Goal: Task Accomplishment & Management: Use online tool/utility

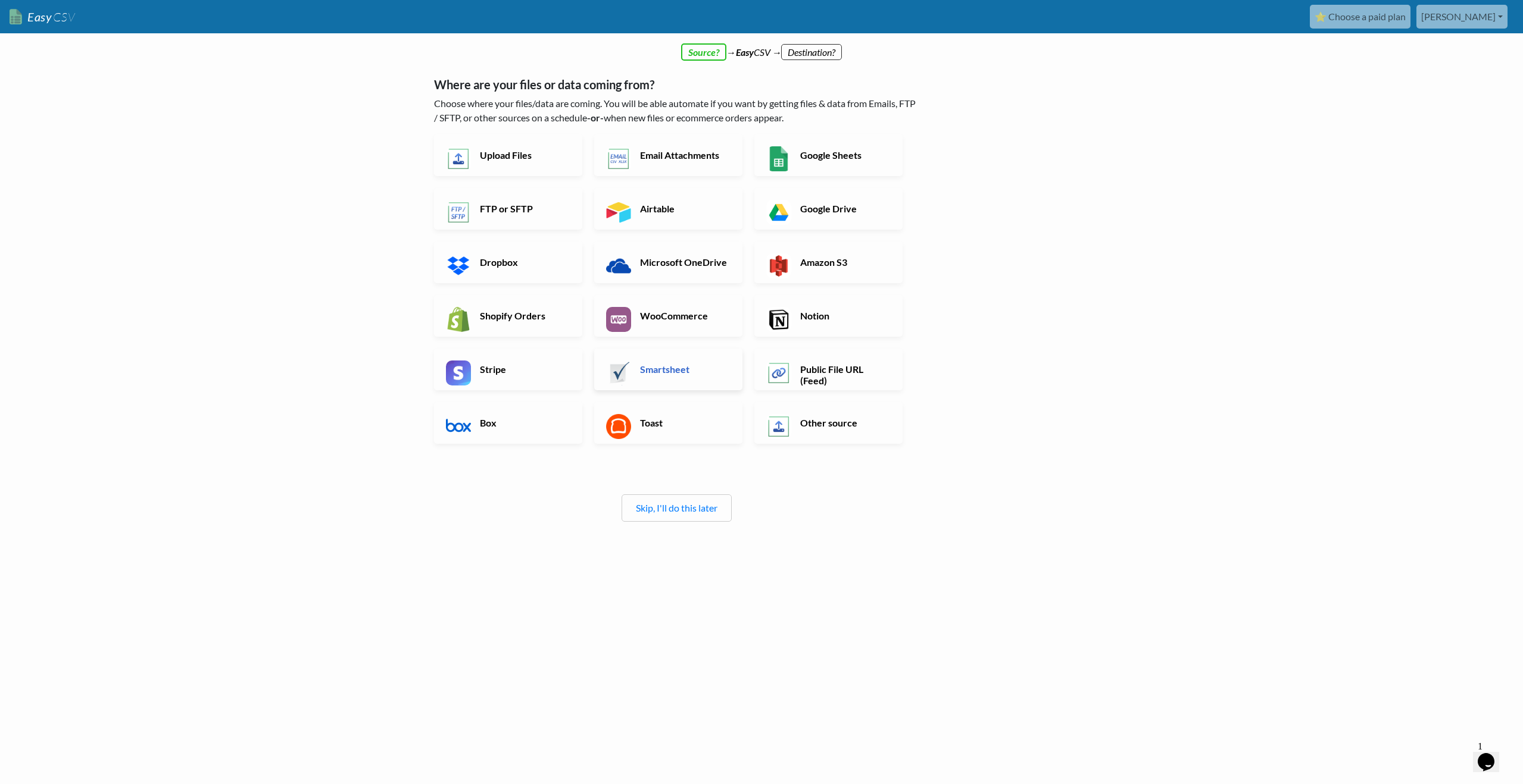
click at [656, 367] on h6 "Smartsheet" at bounding box center [683, 369] width 94 height 11
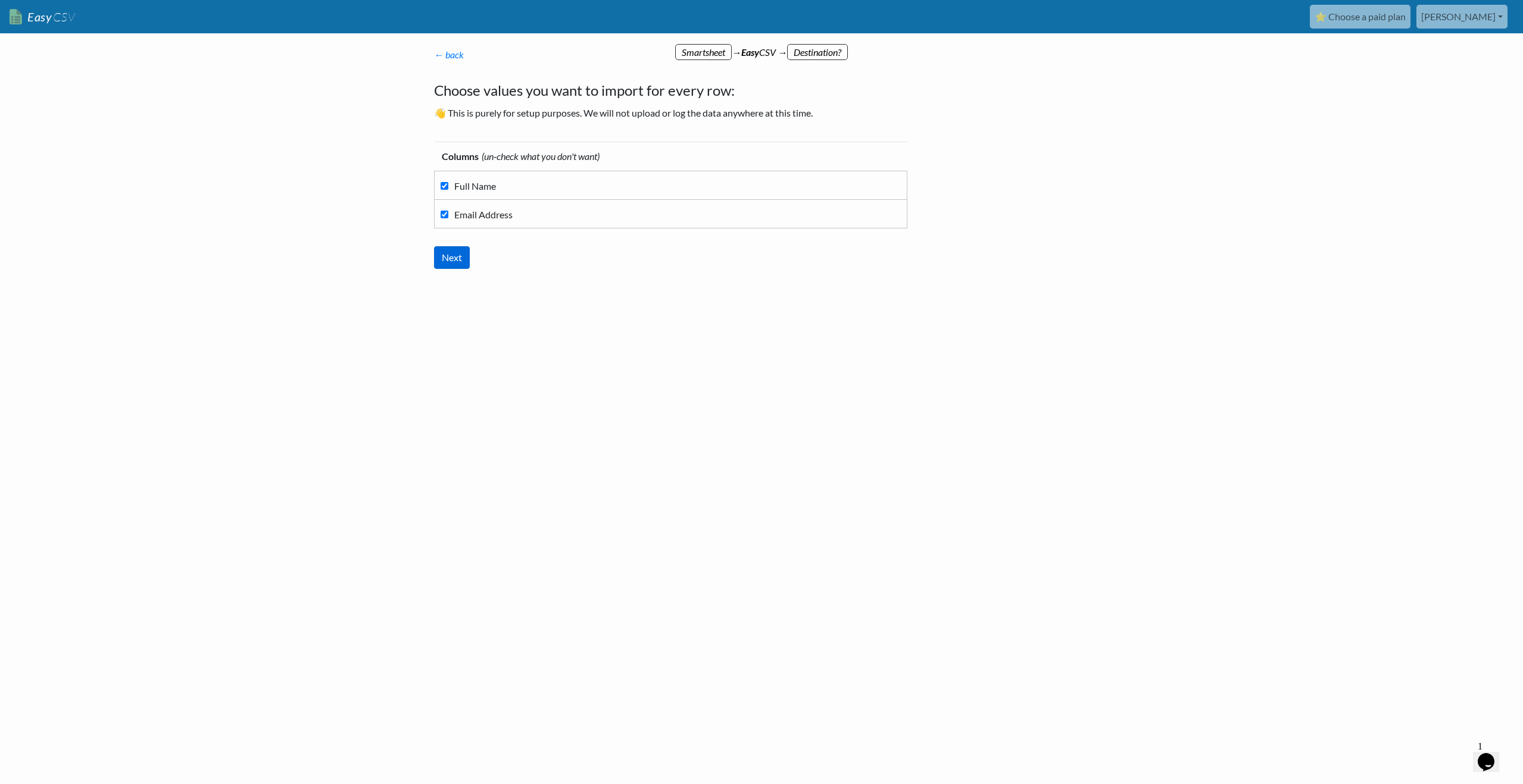
click at [463, 263] on input "Next" at bounding box center [452, 257] width 36 height 23
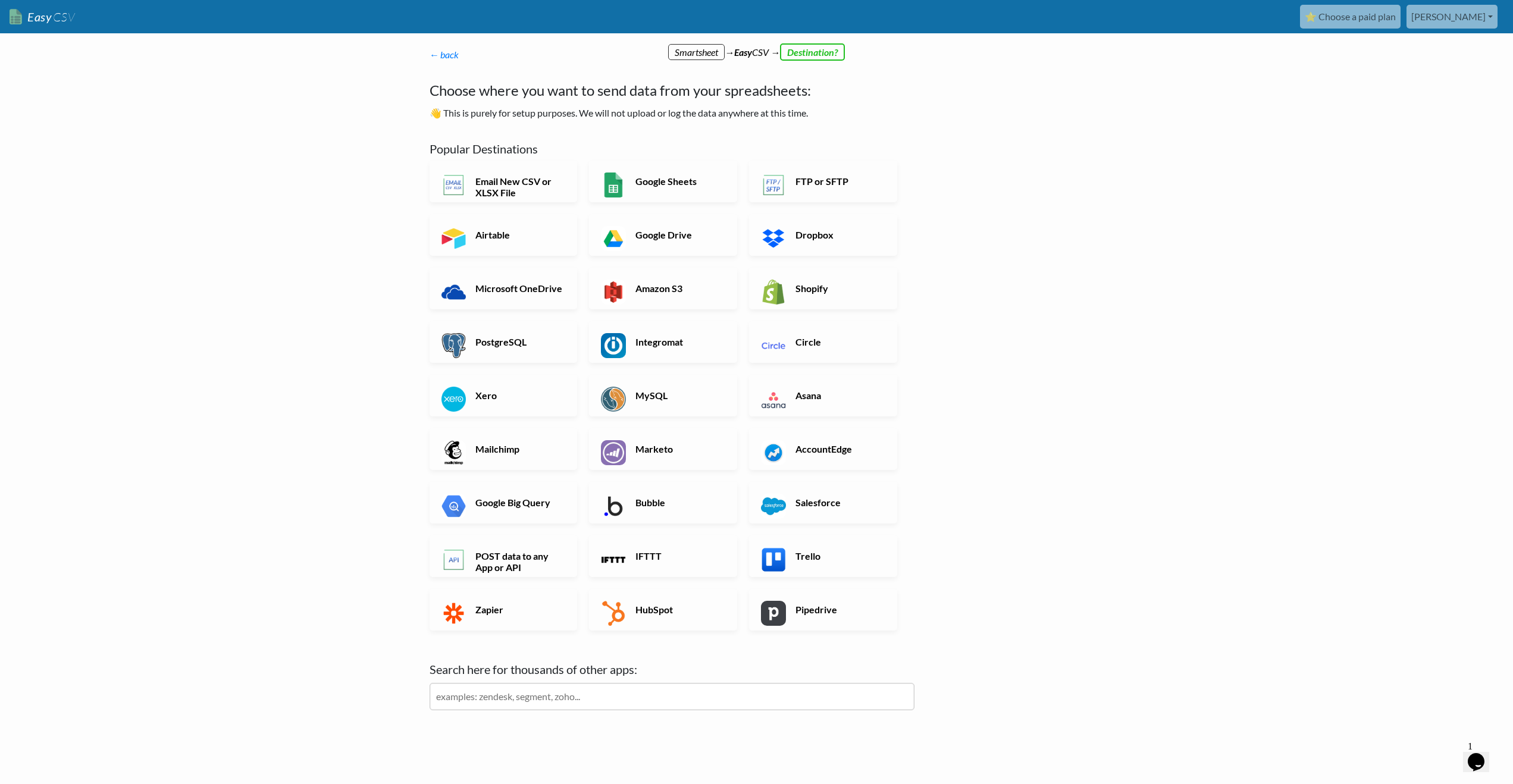
click at [659, 703] on input "text" at bounding box center [672, 696] width 485 height 28
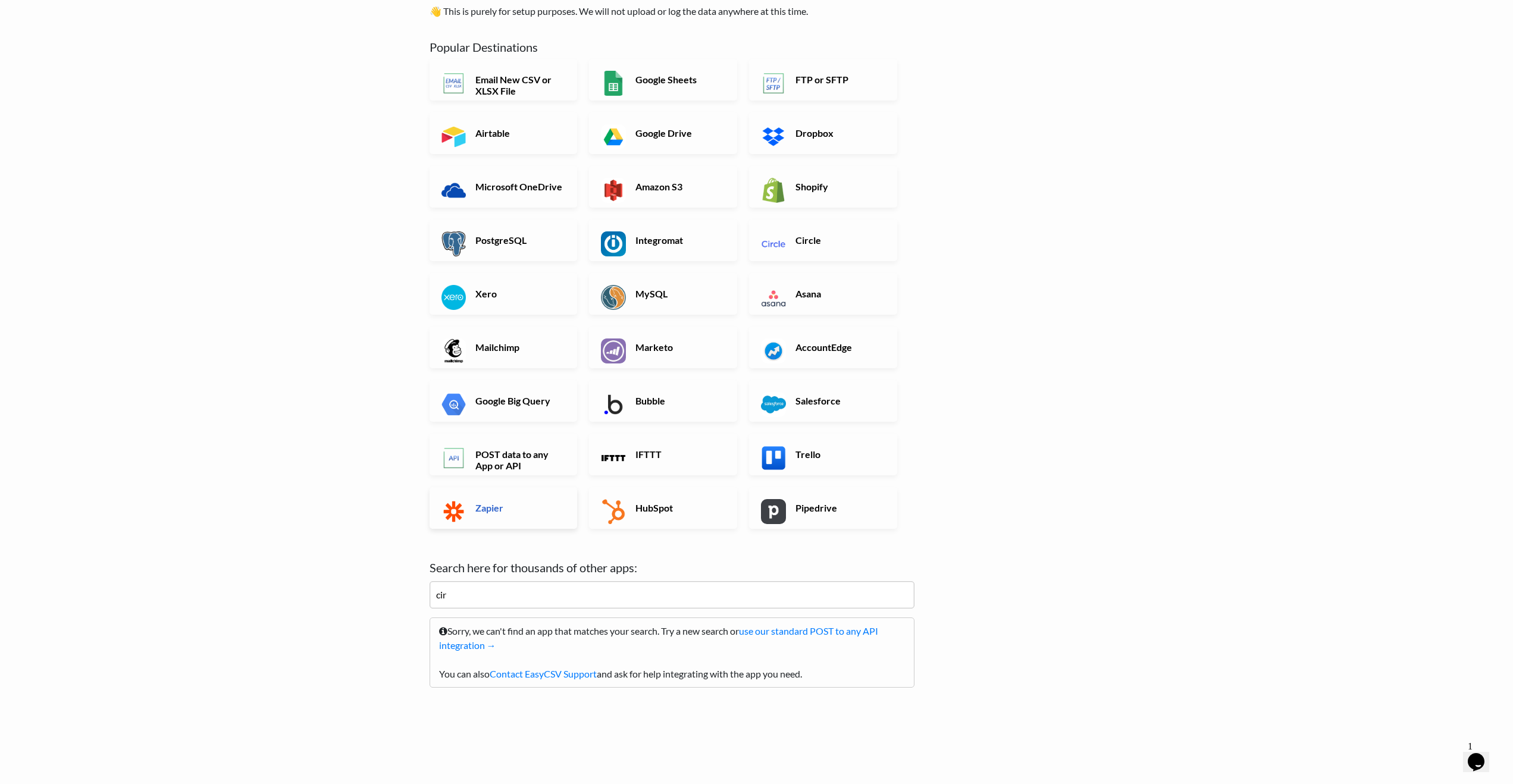
scroll to position [13, 0]
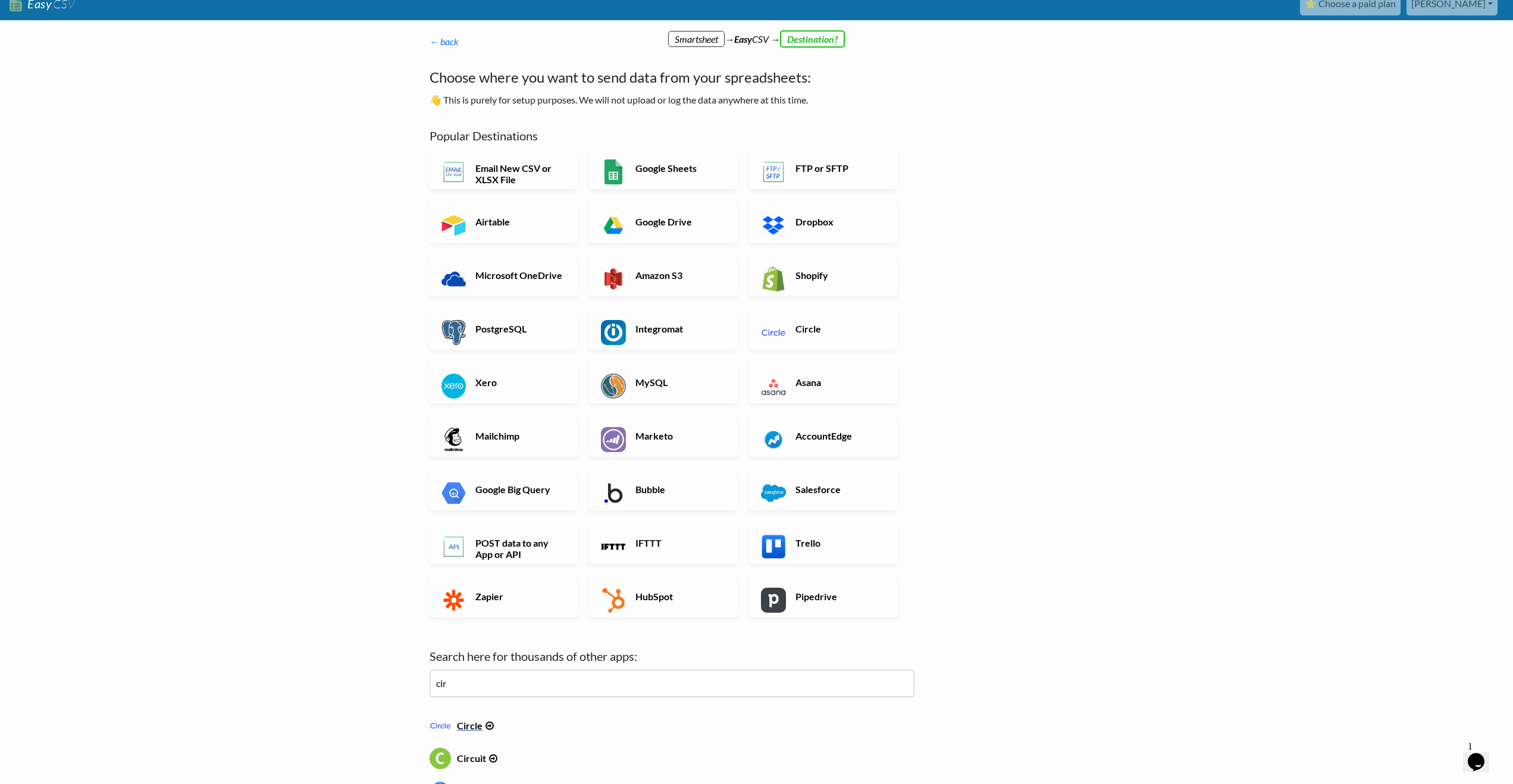
type input "cir"
click at [447, 723] on img at bounding box center [440, 726] width 21 height 21
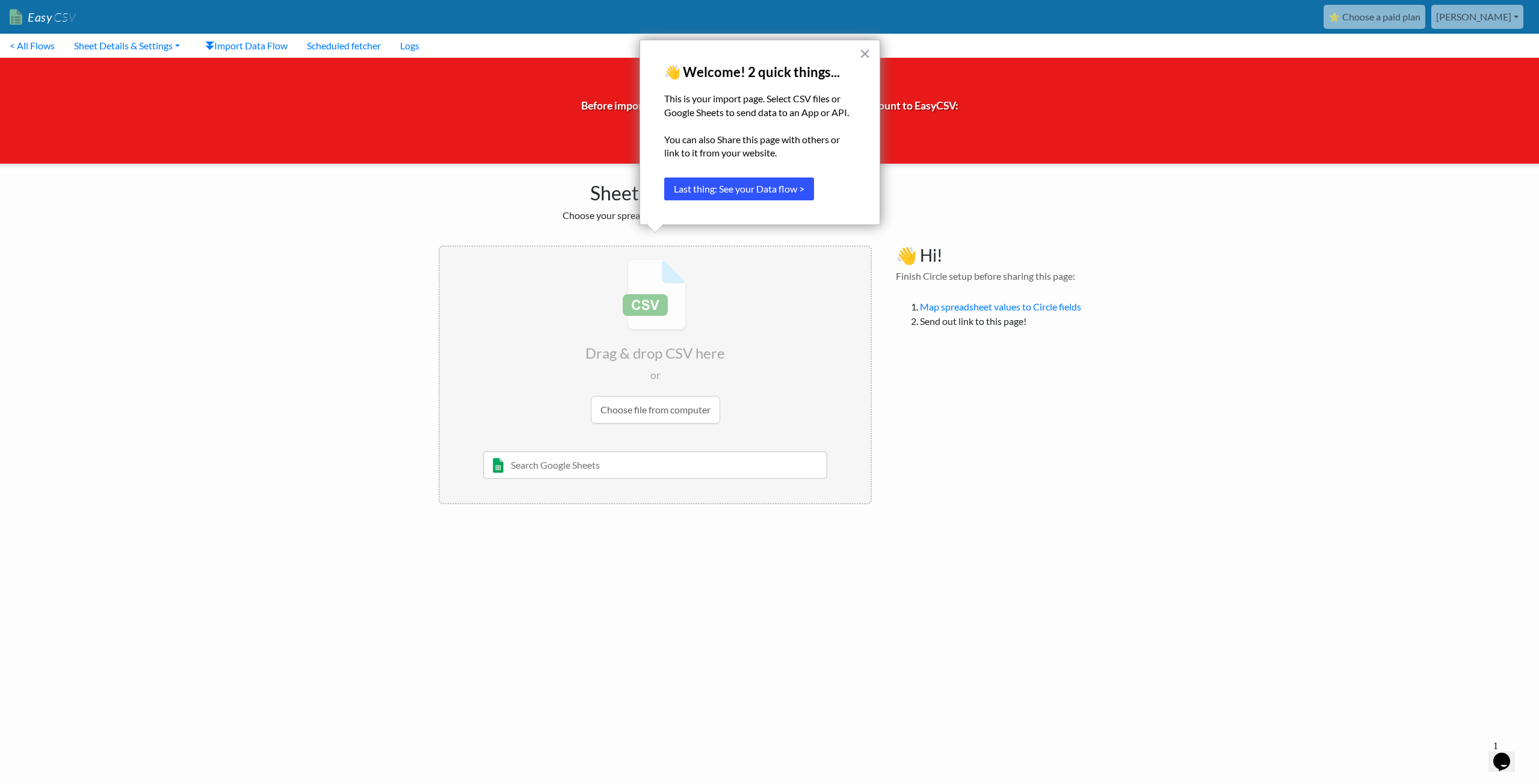
click at [801, 183] on button "Last thing: See your Data flow >" at bounding box center [739, 189] width 150 height 23
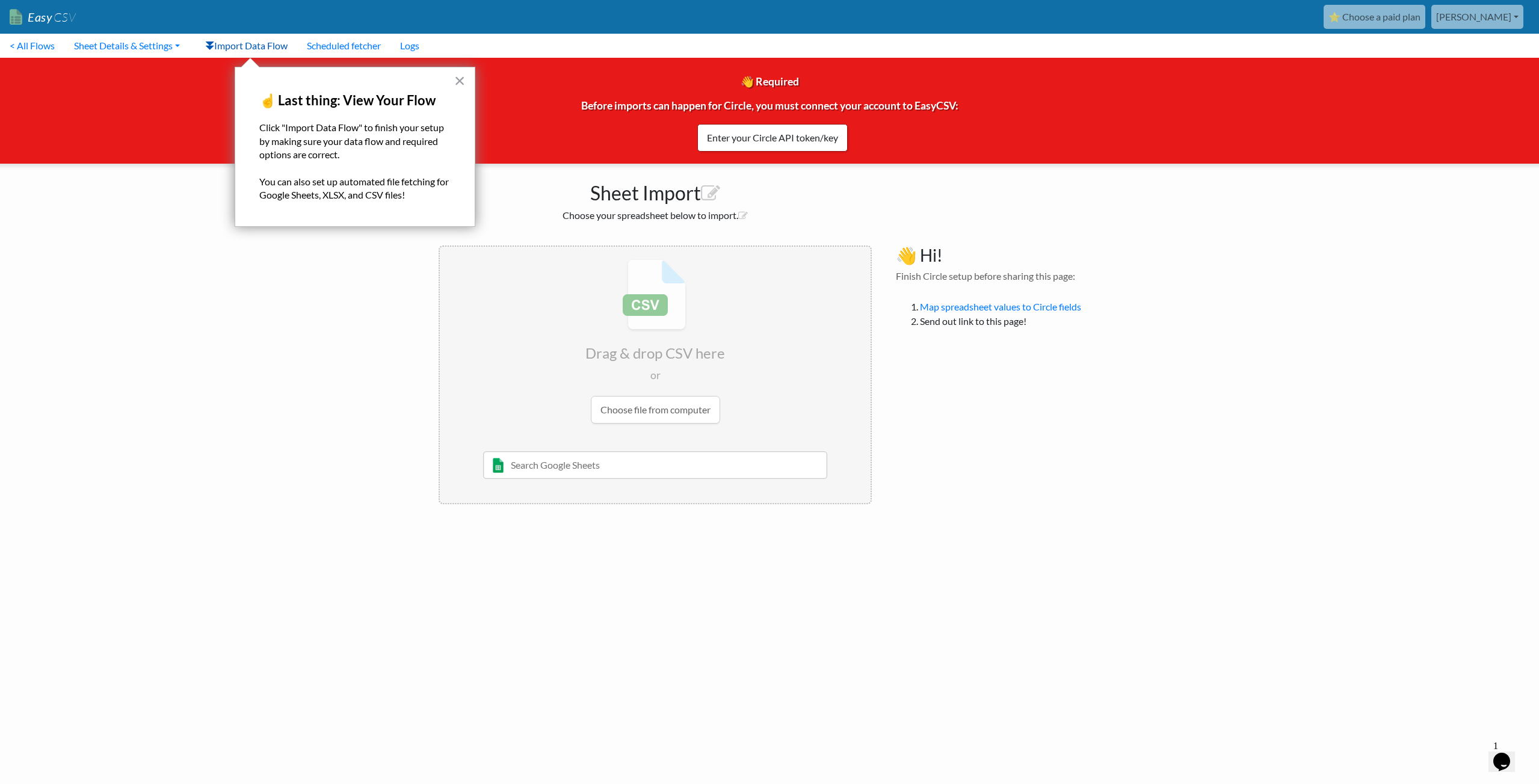
click at [256, 48] on link "Import Data Flow" at bounding box center [246, 45] width 102 height 24
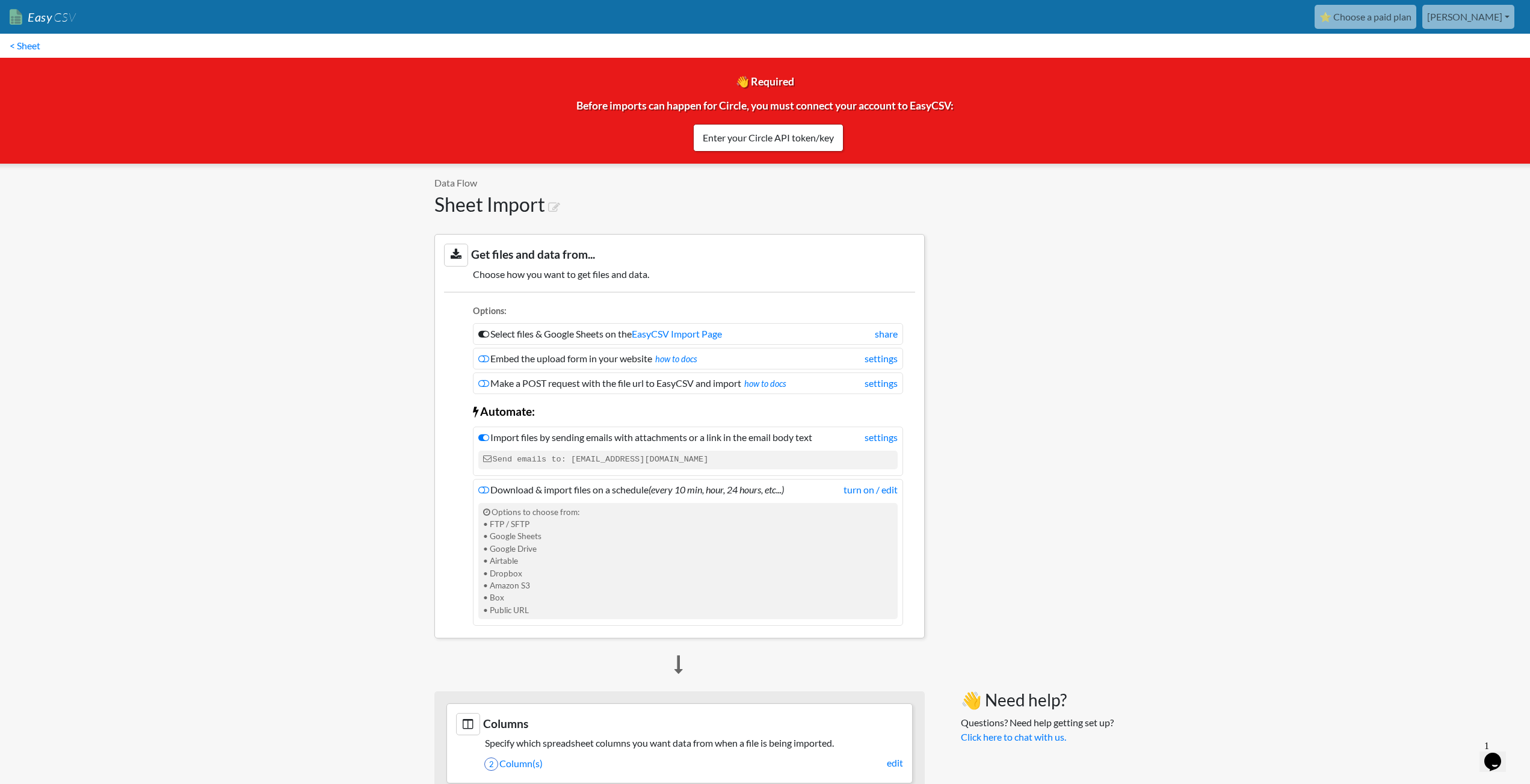
click at [46, 12] on link "Easy CSV" at bounding box center [43, 17] width 66 height 25
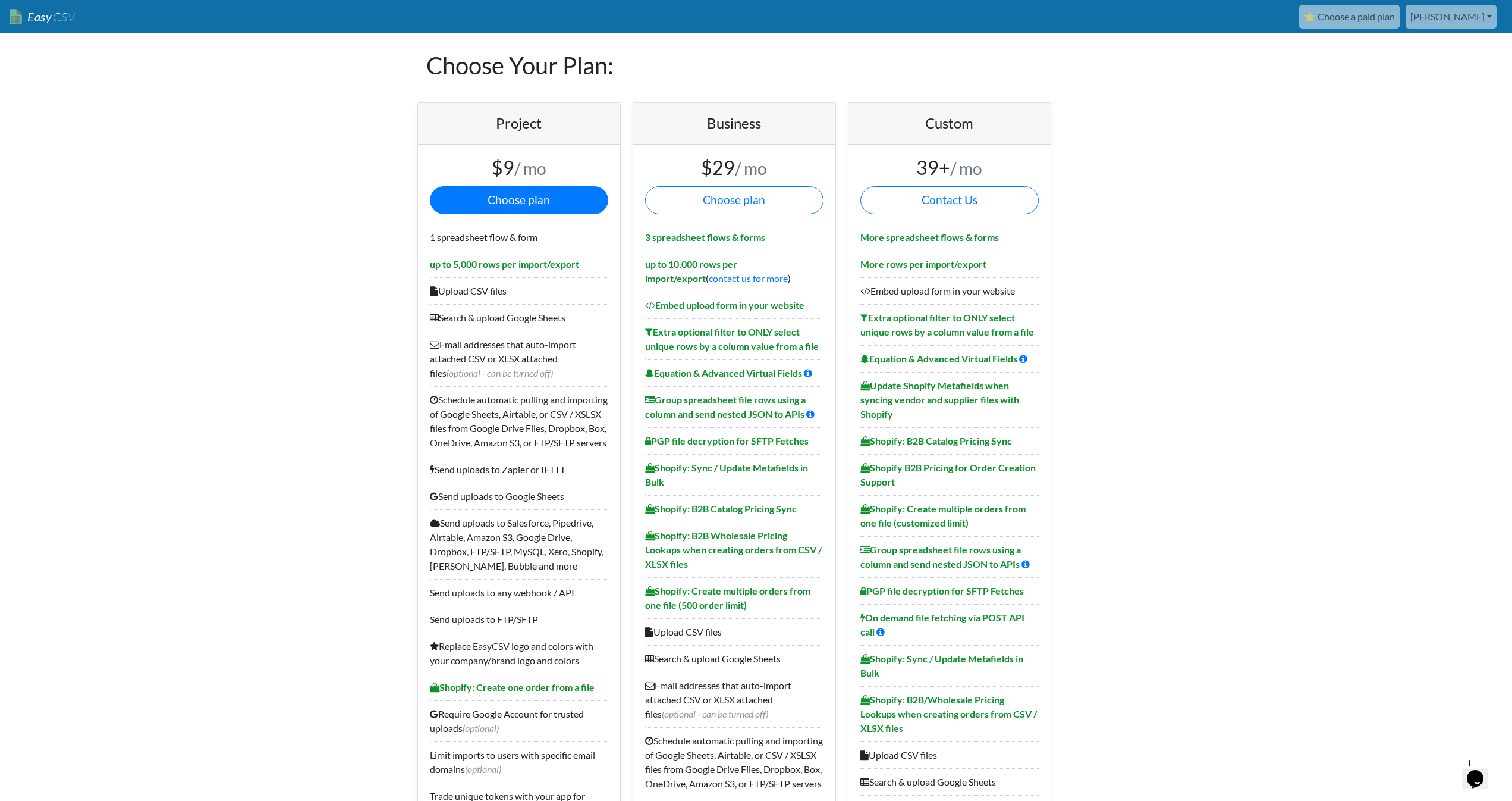
scroll to position [2, 0]
